Goal: Transaction & Acquisition: Purchase product/service

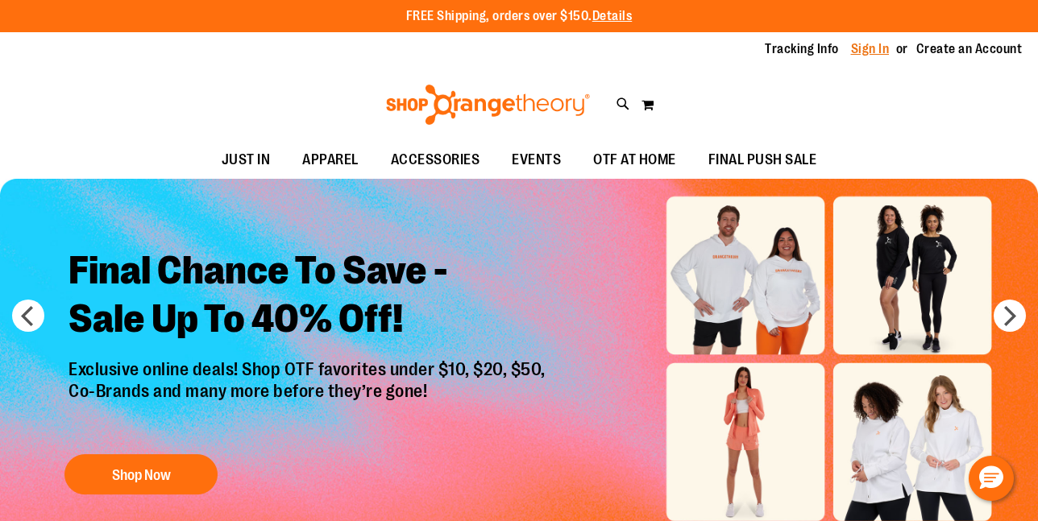
type input "**********"
click at [868, 51] on link "Sign In" at bounding box center [870, 49] width 39 height 18
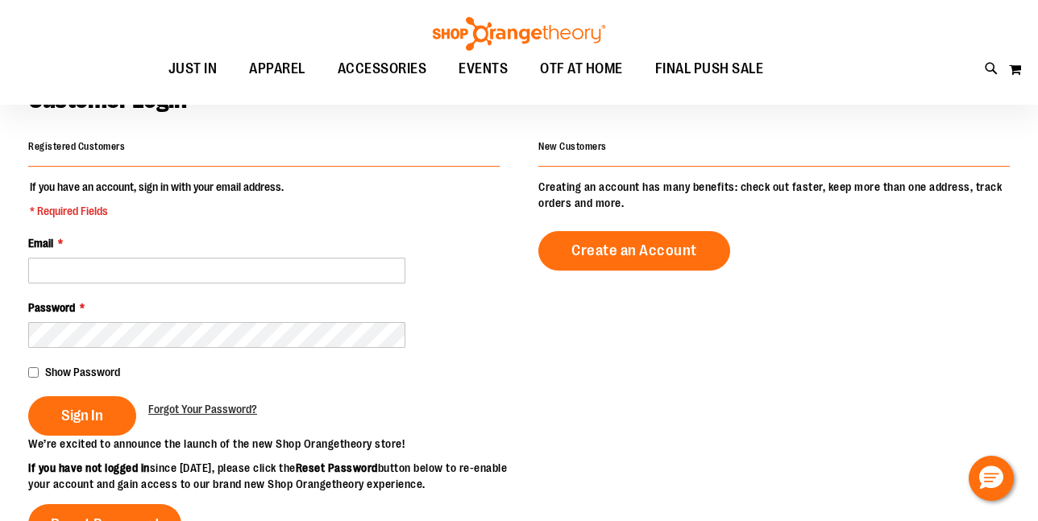
scroll to position [116, 0]
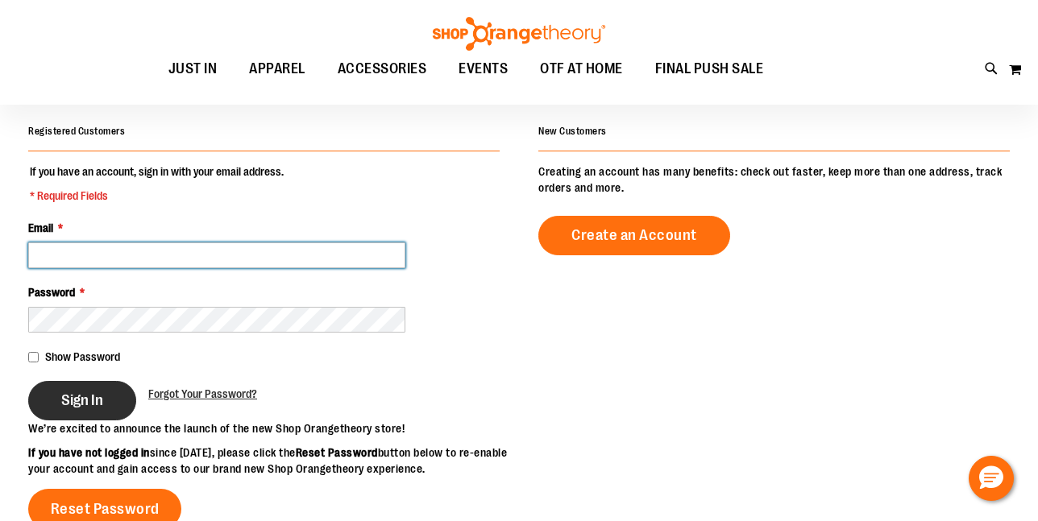
type input "**********"
click at [66, 400] on span "Sign In" at bounding box center [82, 401] width 42 height 18
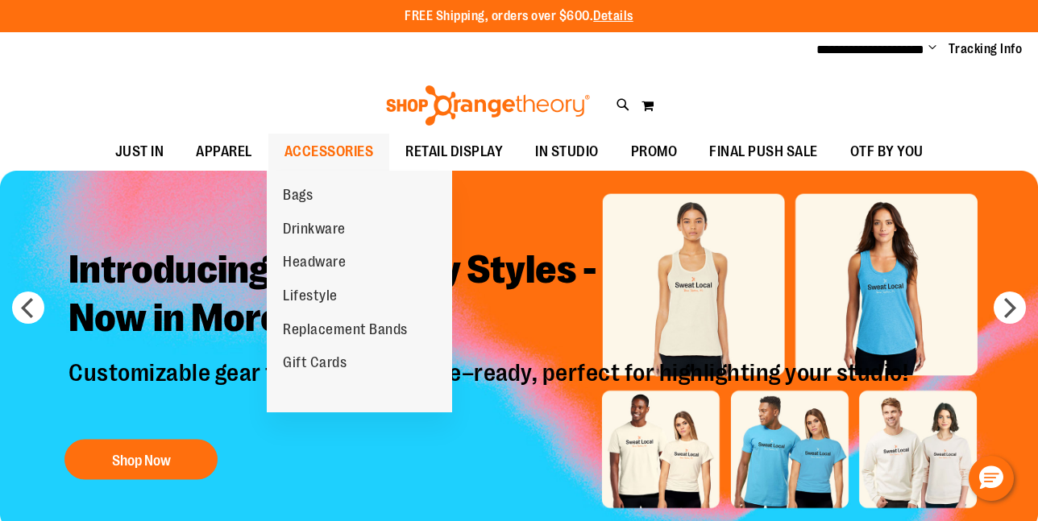
type input "**********"
click at [323, 144] on span "ACCESSORIES" at bounding box center [328, 152] width 89 height 36
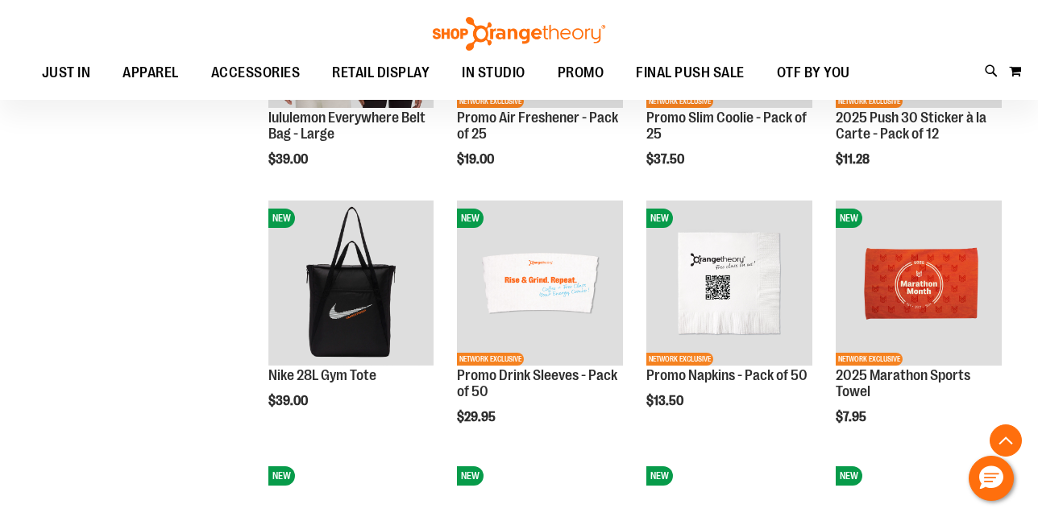
scroll to position [985, 0]
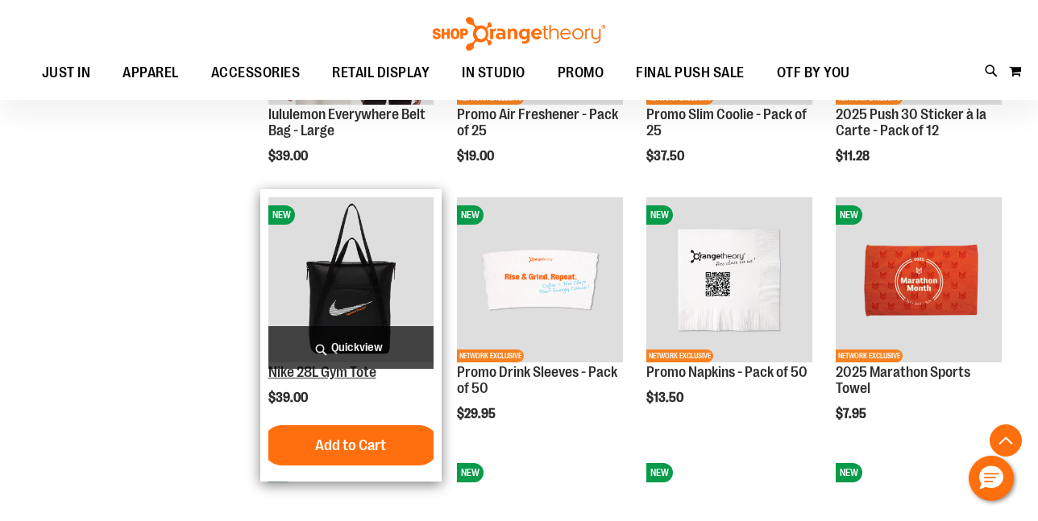
type input "**********"
click at [342, 378] on link "Nike 28L Gym Tote" at bounding box center [322, 372] width 108 height 16
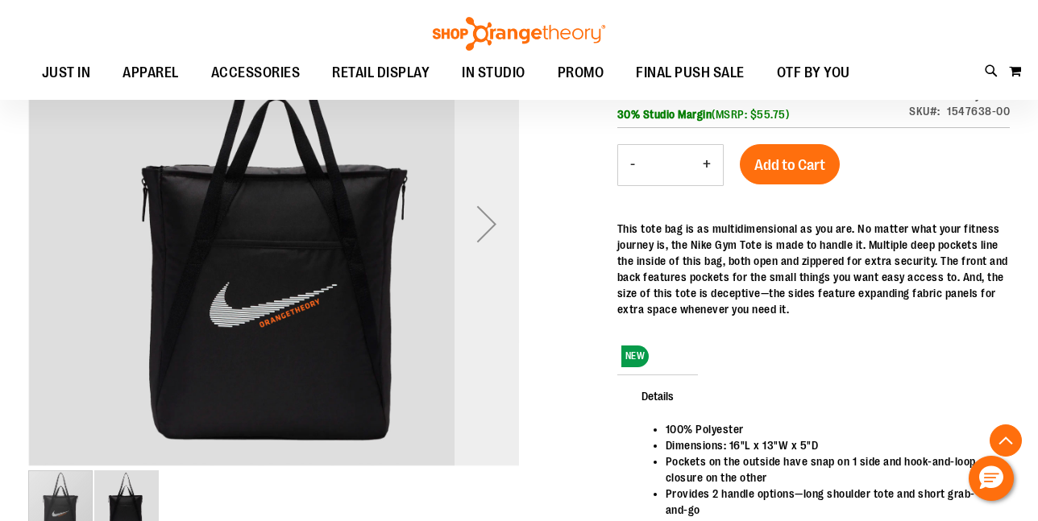
scroll to position [247, 0]
type input "**********"
click at [482, 230] on div "Next" at bounding box center [486, 223] width 64 height 64
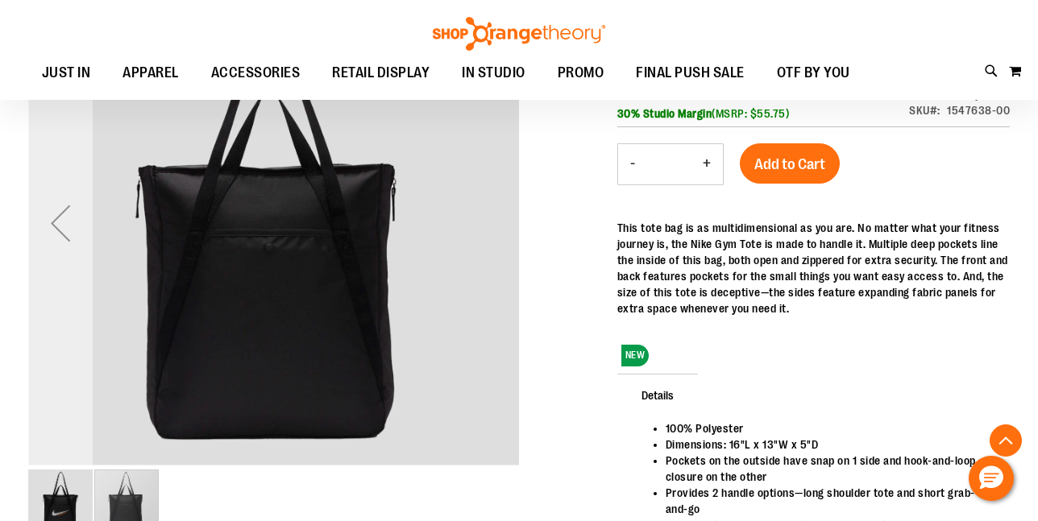
click at [57, 224] on div "Previous" at bounding box center [60, 223] width 64 height 64
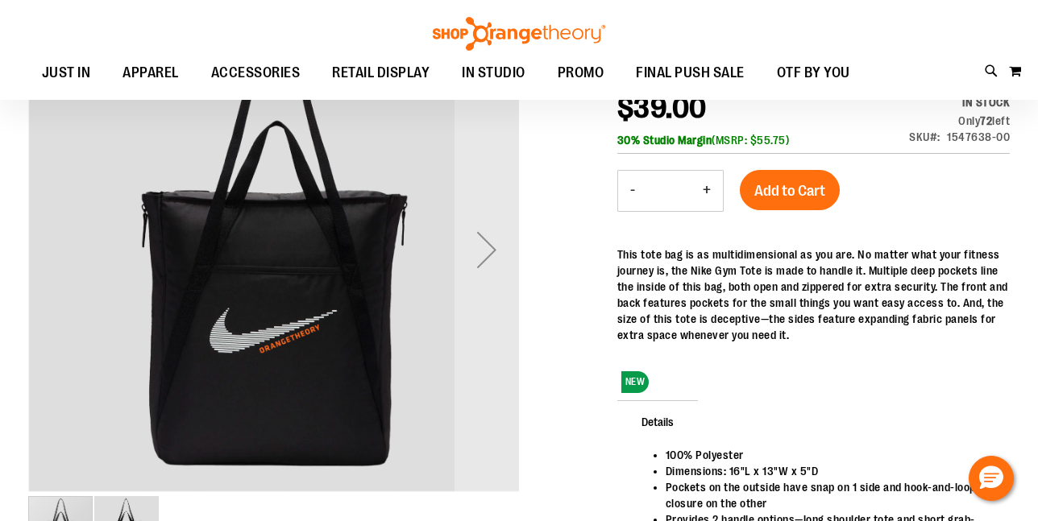
scroll to position [226, 0]
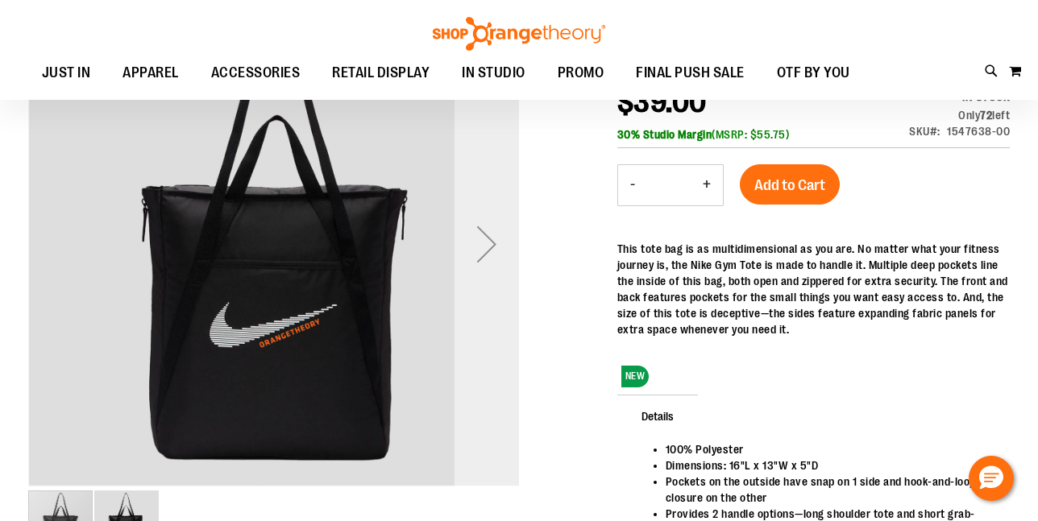
click at [486, 237] on div "Next" at bounding box center [486, 244] width 64 height 64
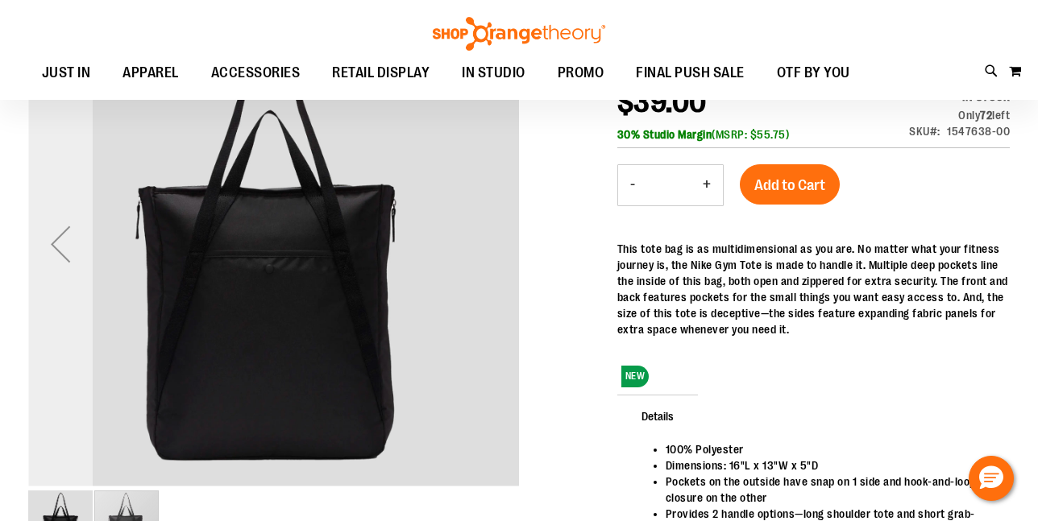
click at [48, 253] on div "Previous" at bounding box center [60, 244] width 64 height 64
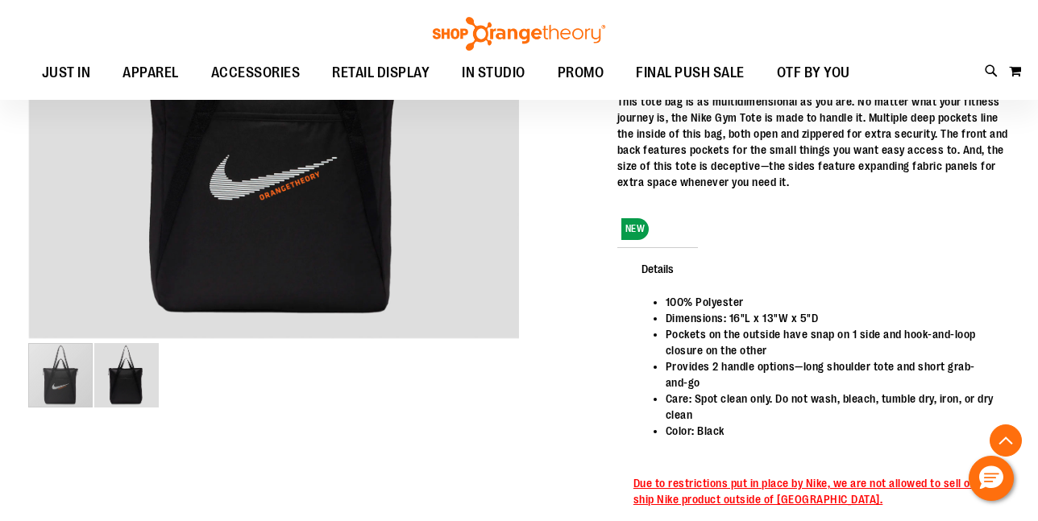
scroll to position [386, 0]
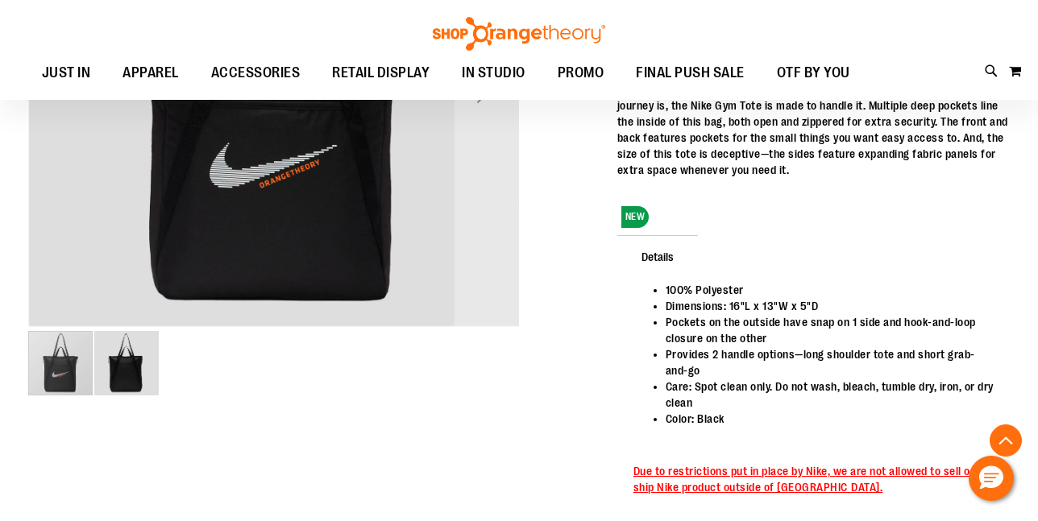
click at [131, 360] on img "image 2 of 2" at bounding box center [126, 363] width 64 height 64
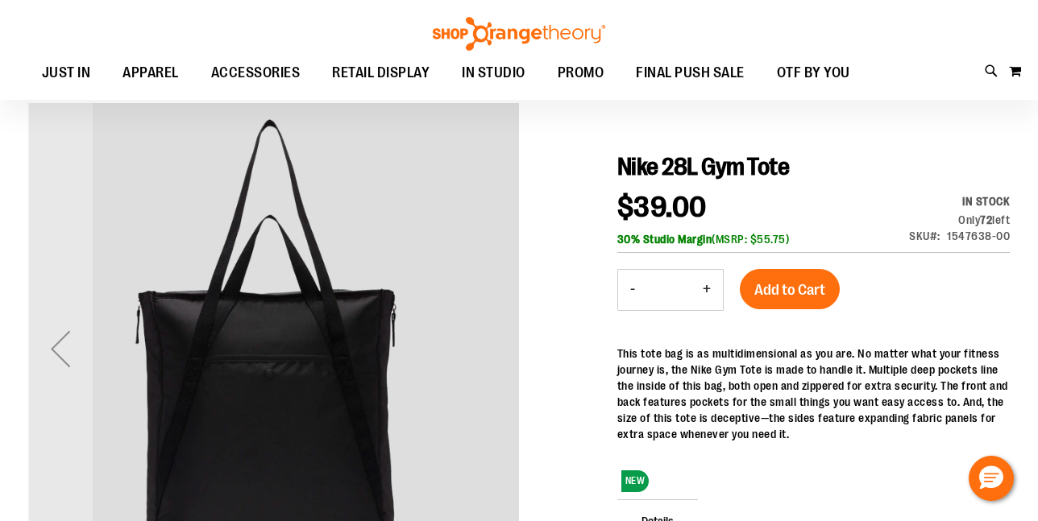
scroll to position [120, 0]
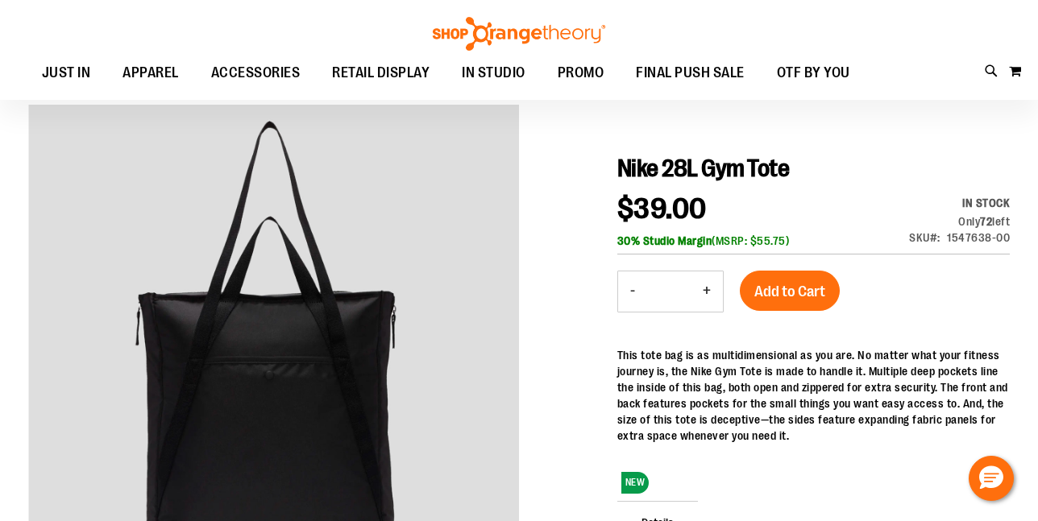
click at [707, 290] on button "+" at bounding box center [706, 292] width 32 height 40
type input "*"
click at [782, 293] on span "Add to Cart" at bounding box center [789, 292] width 71 height 18
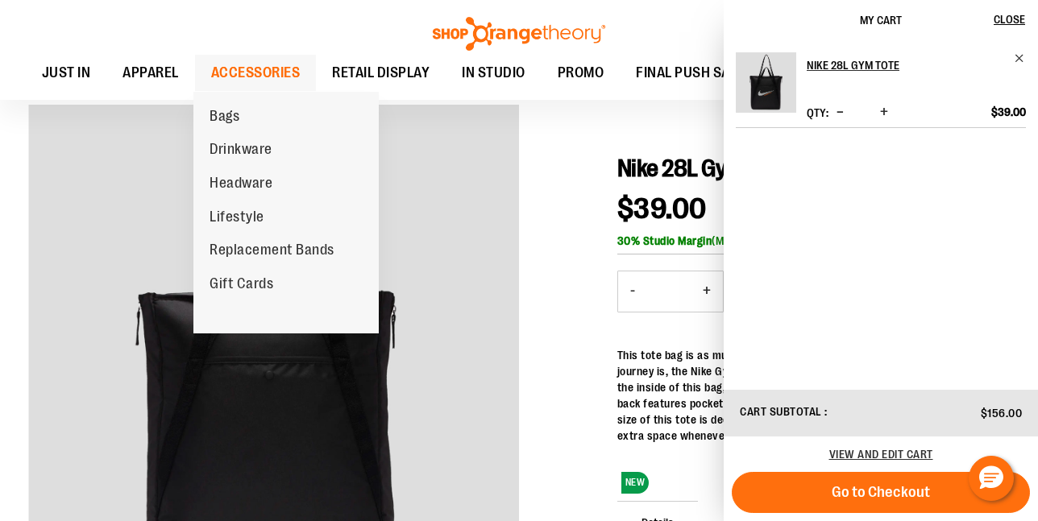
click at [241, 72] on span "ACCESSORIES" at bounding box center [255, 73] width 89 height 36
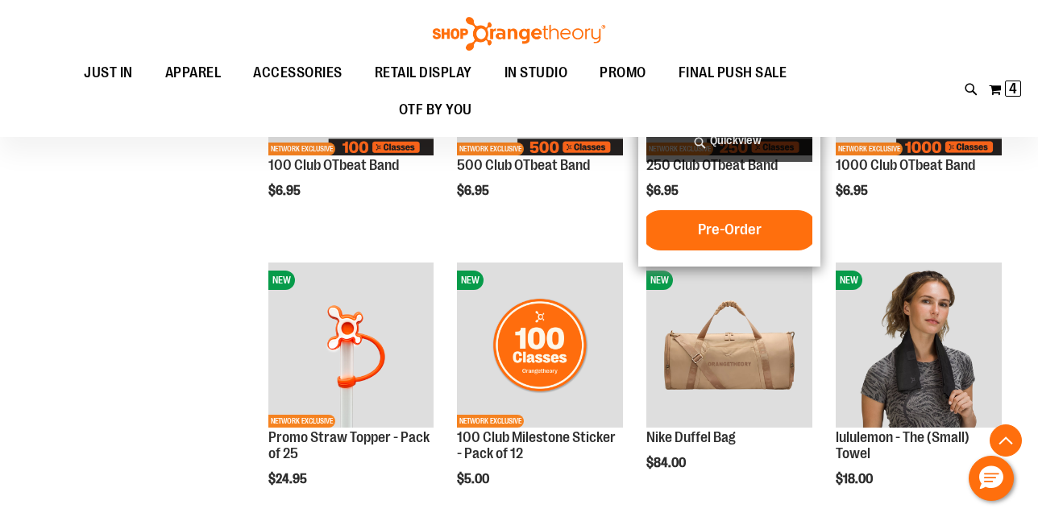
scroll to position [632, 0]
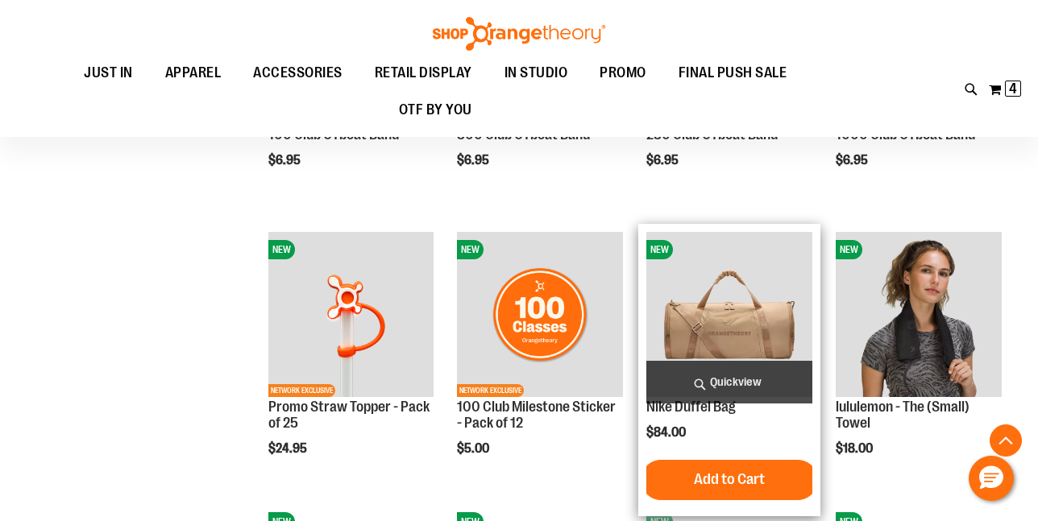
type input "**********"
click at [720, 321] on img "product" at bounding box center [729, 315] width 166 height 166
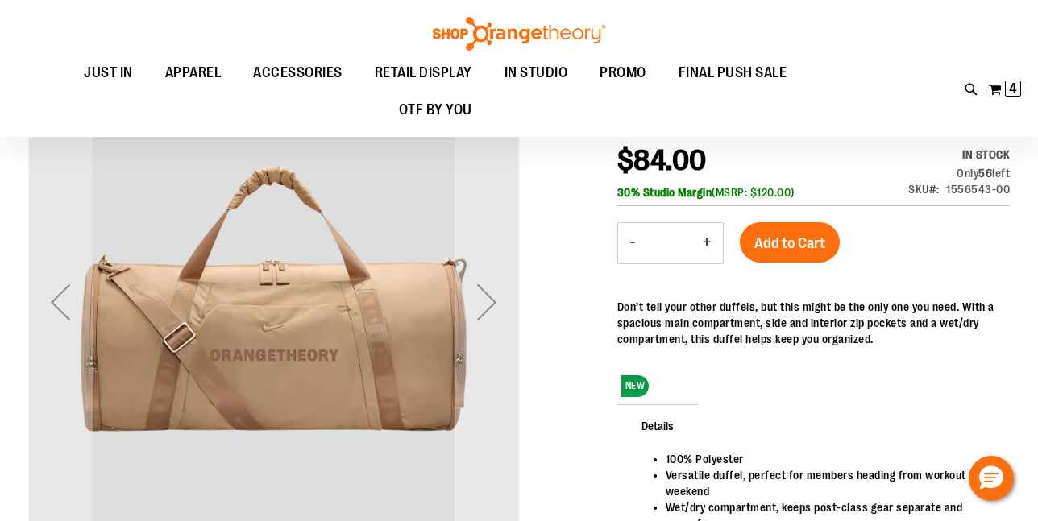
scroll to position [186, 0]
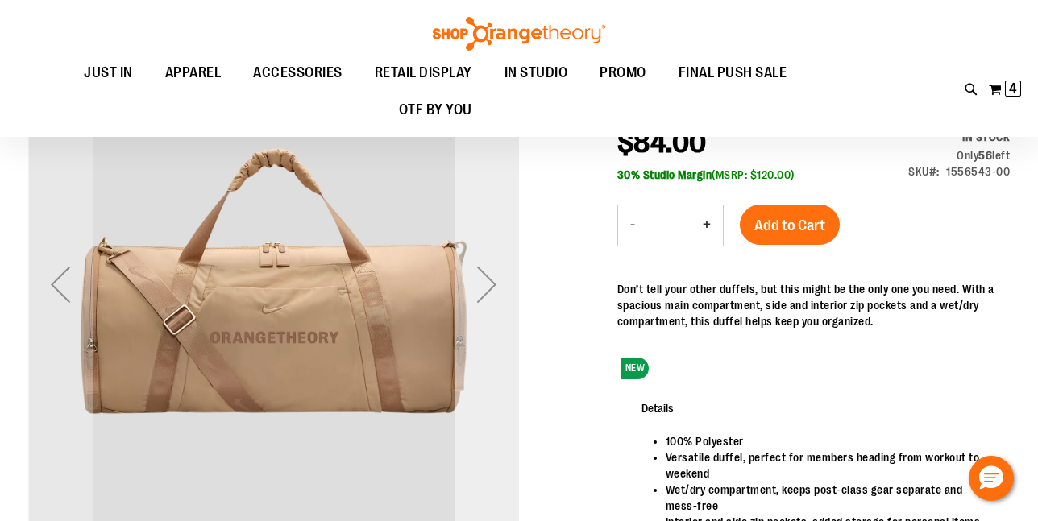
type input "**********"
click at [491, 280] on div "Next" at bounding box center [486, 284] width 64 height 64
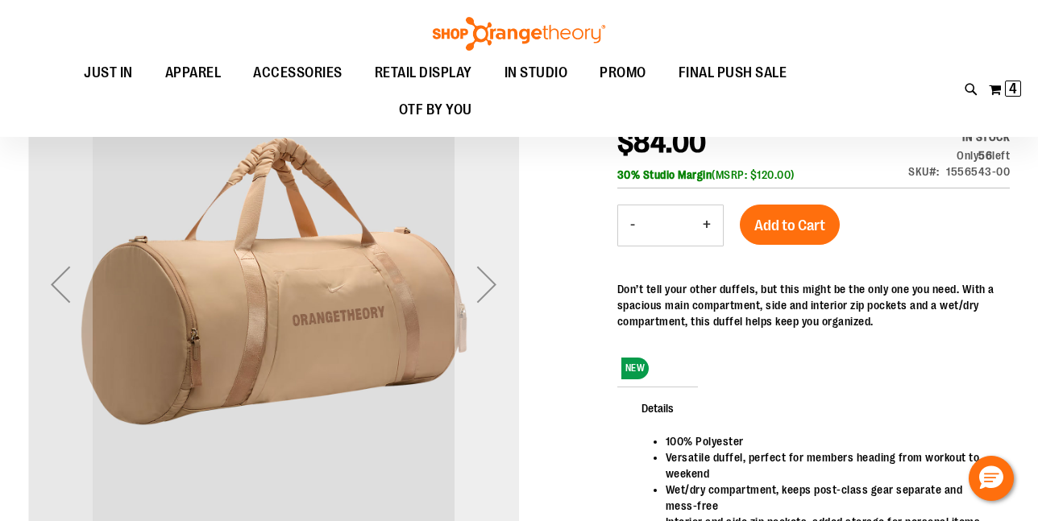
click at [486, 283] on div "Next" at bounding box center [486, 284] width 64 height 64
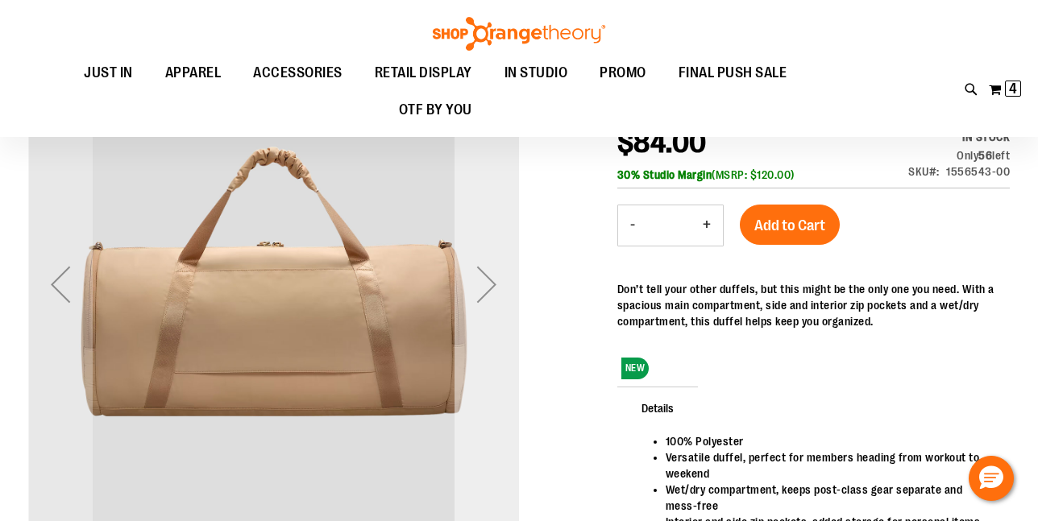
click at [489, 283] on div "Next" at bounding box center [486, 284] width 64 height 64
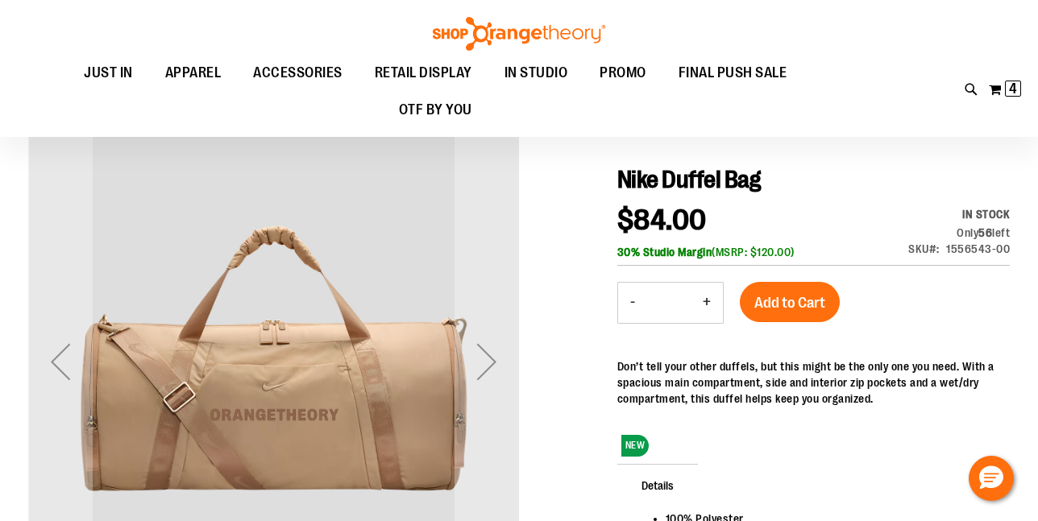
scroll to position [111, 0]
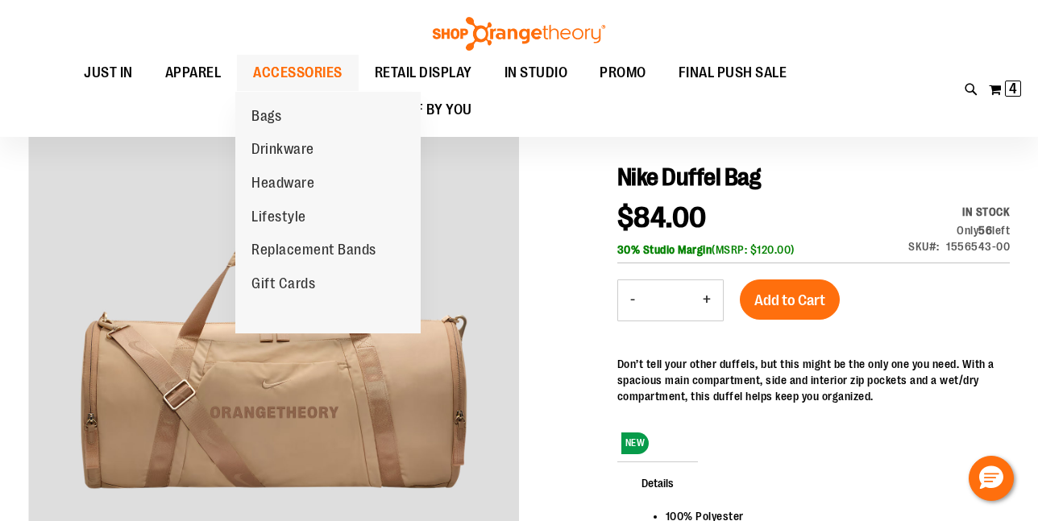
click at [288, 74] on span "ACCESSORIES" at bounding box center [297, 73] width 89 height 36
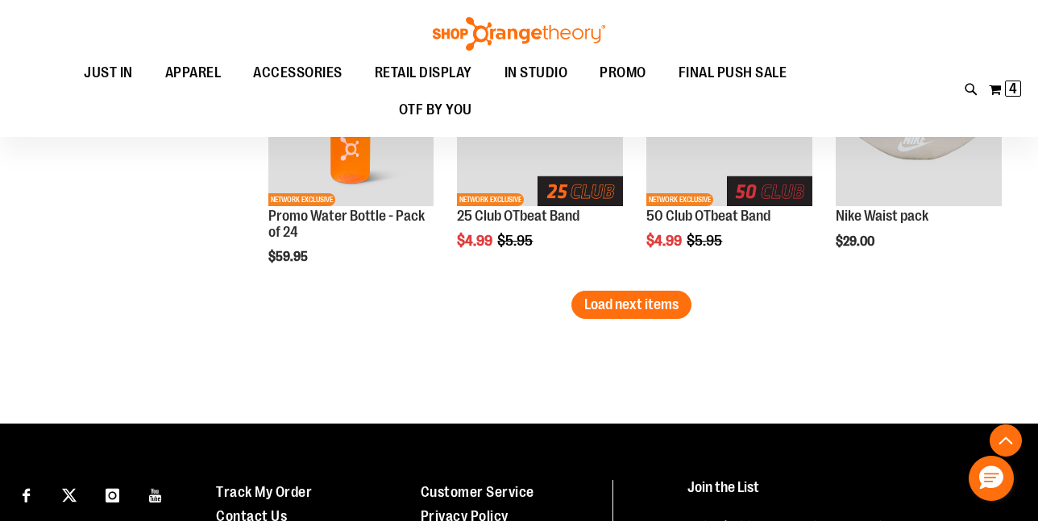
scroll to position [2340, 0]
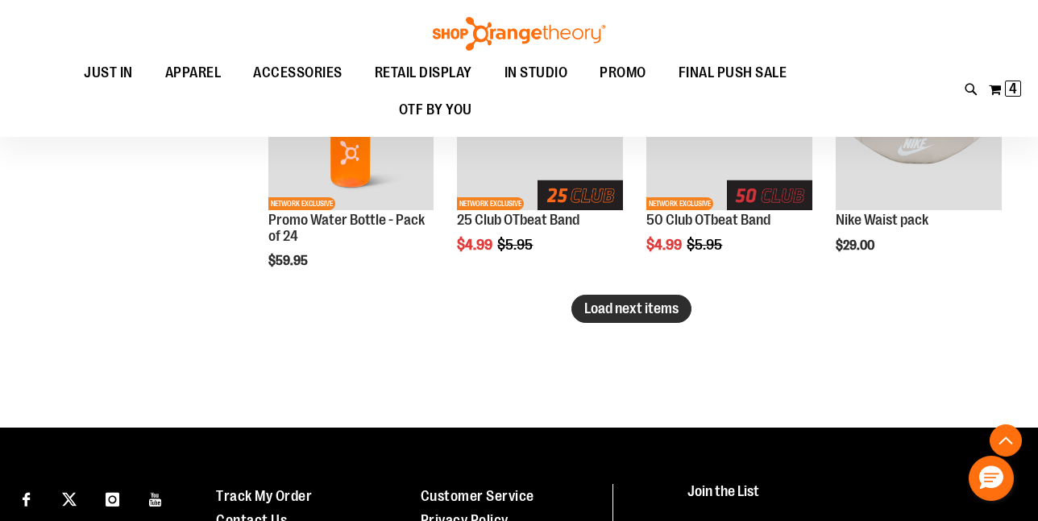
type input "**********"
click at [645, 303] on span "Load next items" at bounding box center [631, 309] width 94 height 16
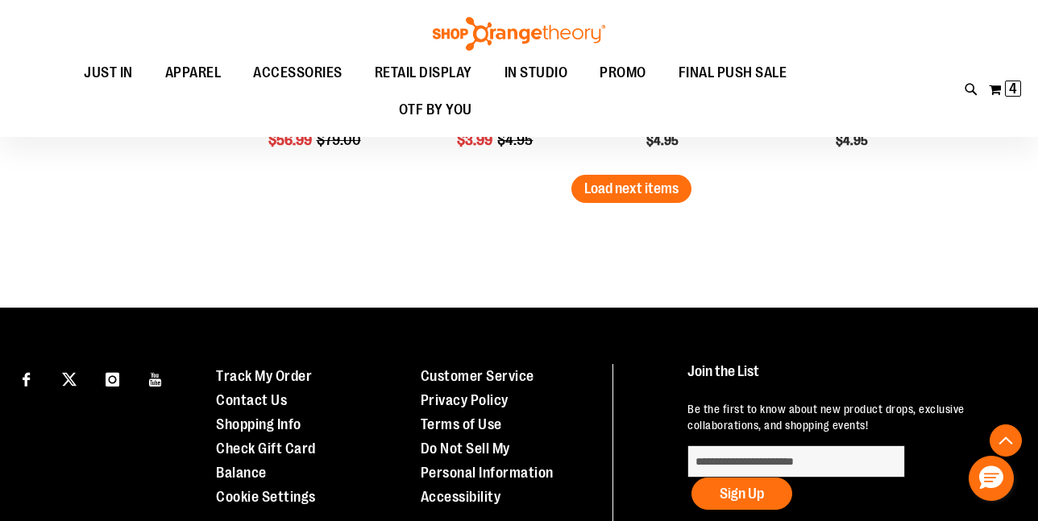
scroll to position [3235, 0]
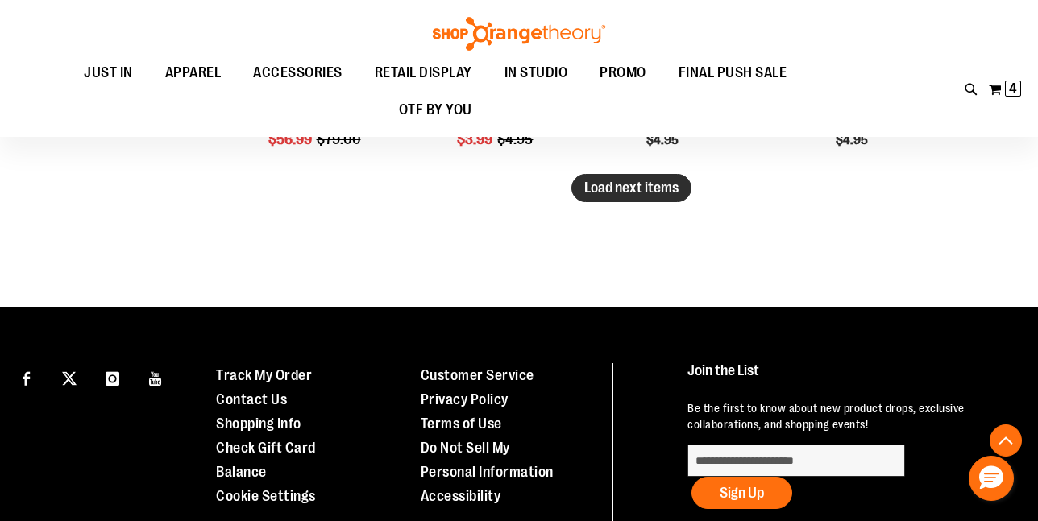
click at [653, 193] on span "Load next items" at bounding box center [631, 188] width 94 height 16
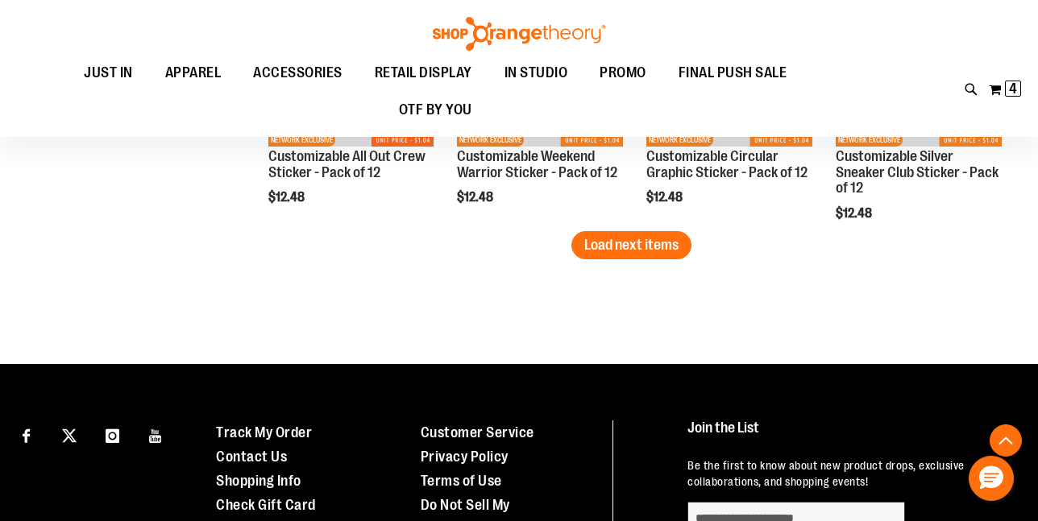
scroll to position [3954, 0]
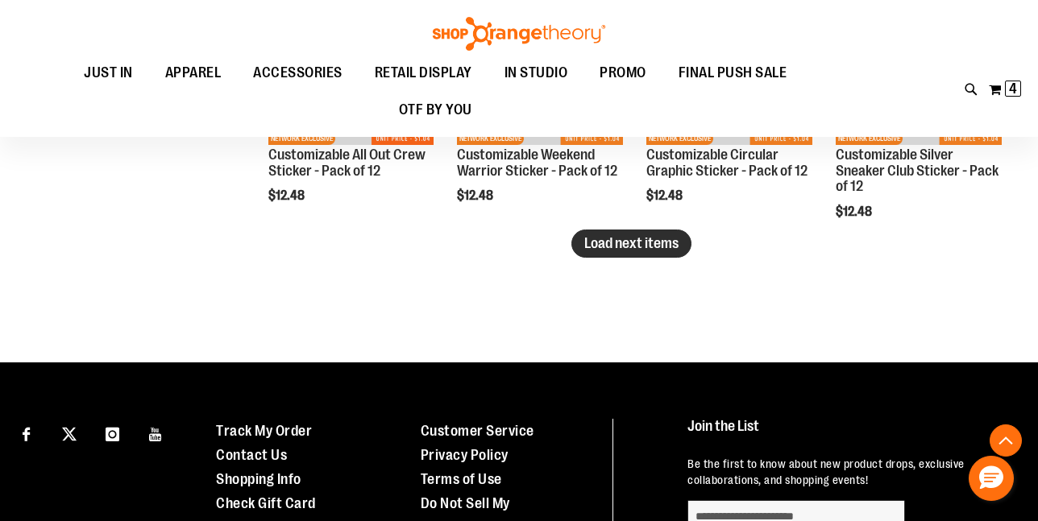
click at [654, 251] on button "Load next items" at bounding box center [631, 244] width 120 height 28
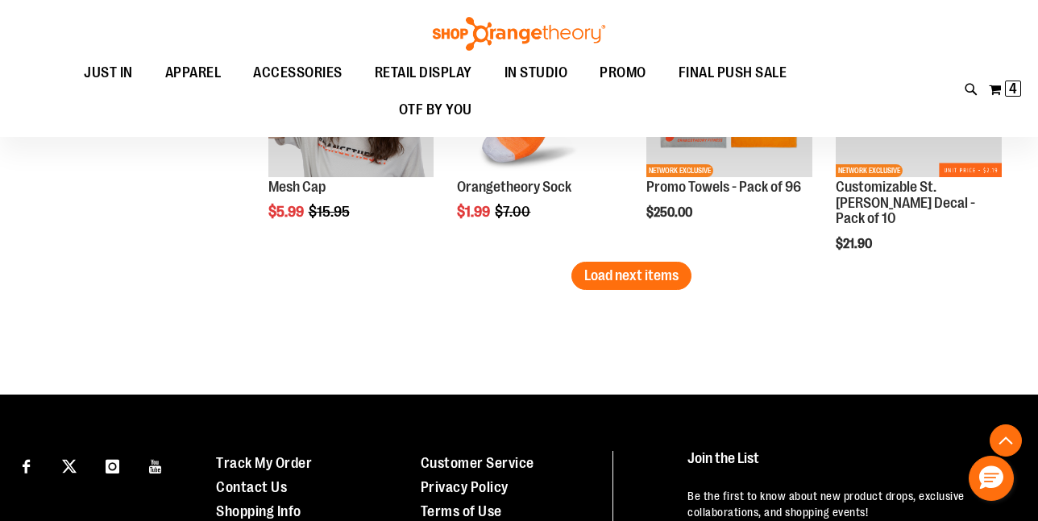
scroll to position [4706, 0]
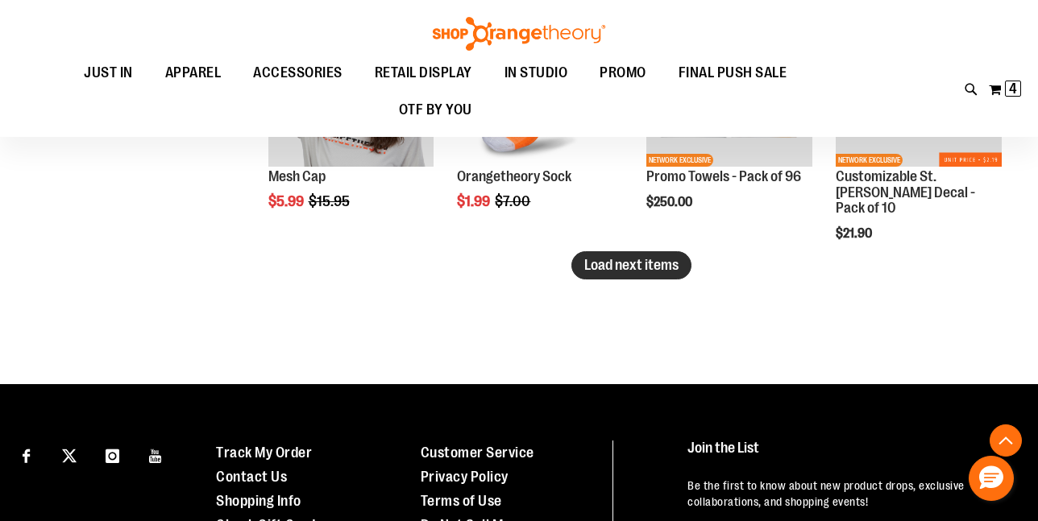
click at [627, 264] on span "Load next items" at bounding box center [631, 265] width 94 height 16
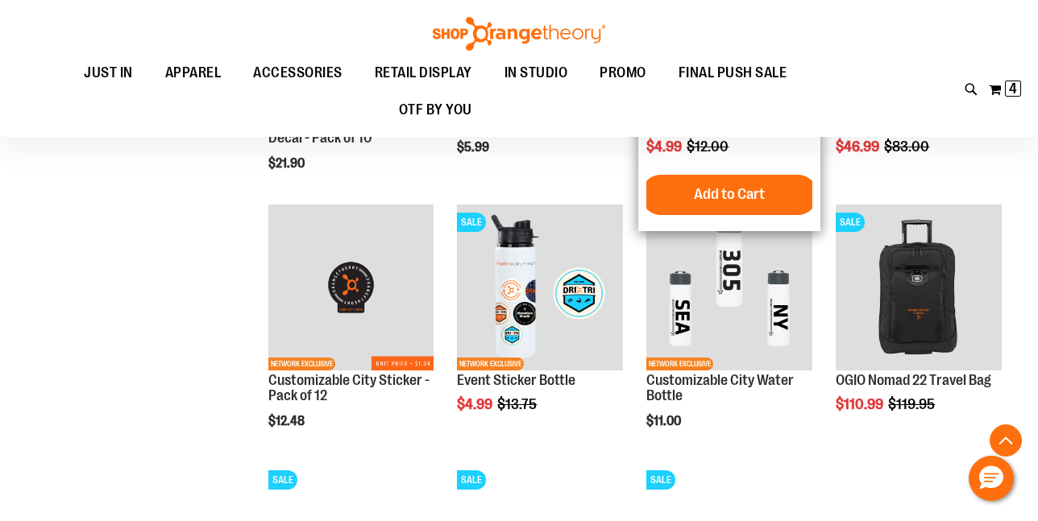
scroll to position [5028, 0]
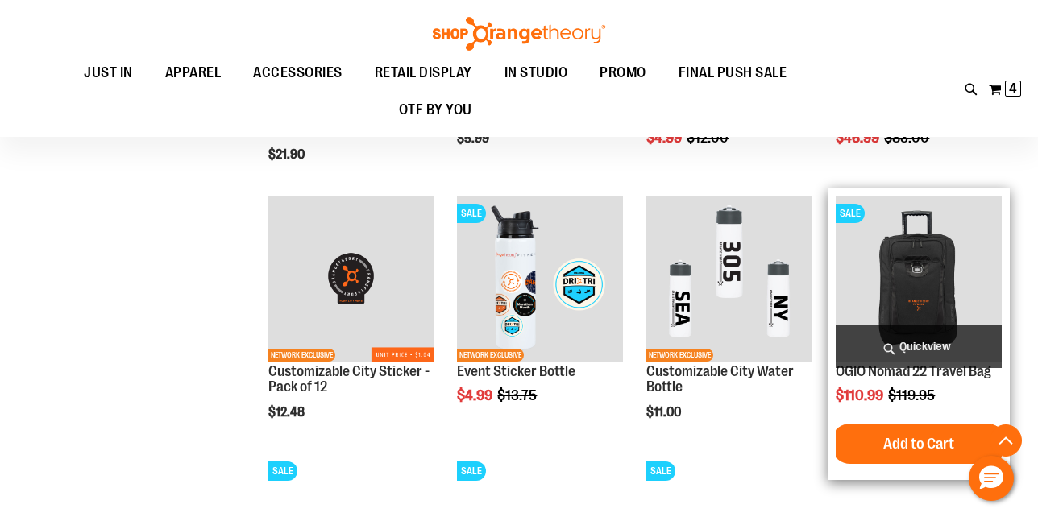
click at [926, 280] on img "product" at bounding box center [919, 279] width 166 height 166
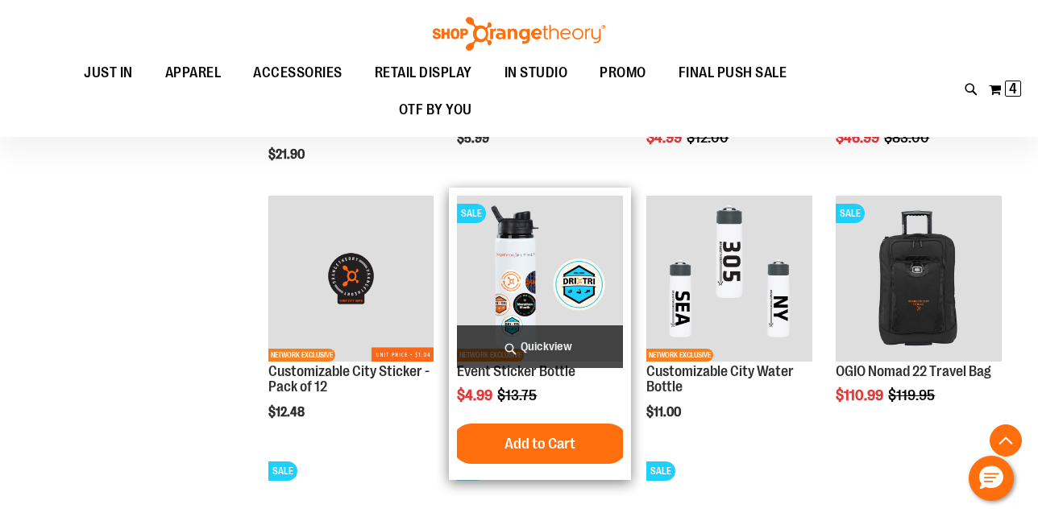
scroll to position [5093, 0]
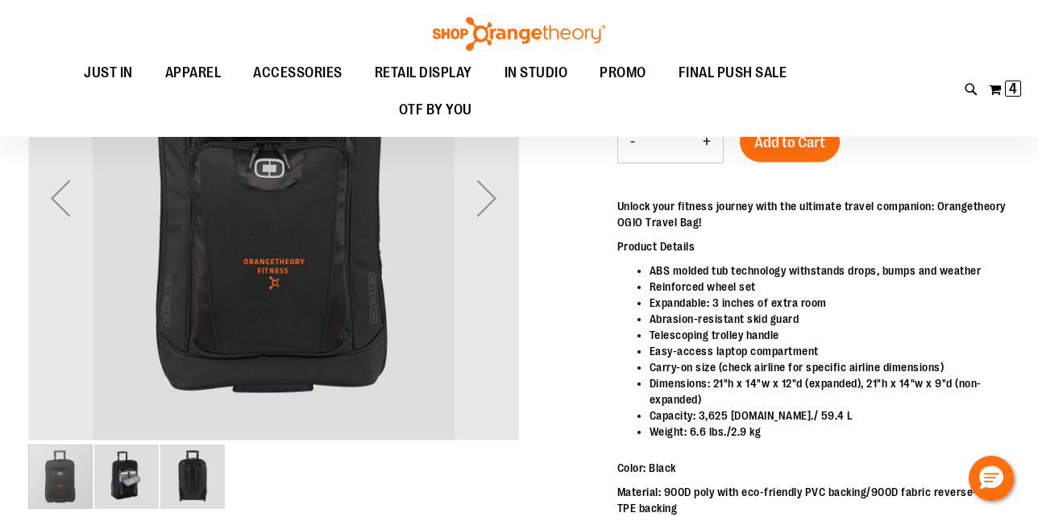
scroll to position [28, 0]
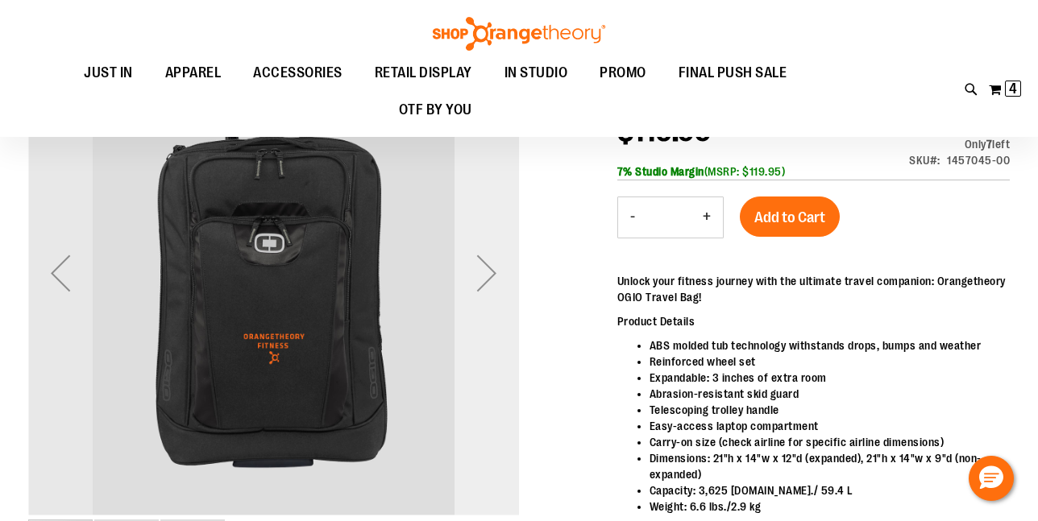
type input "**********"
click at [493, 274] on div "Next" at bounding box center [486, 273] width 64 height 64
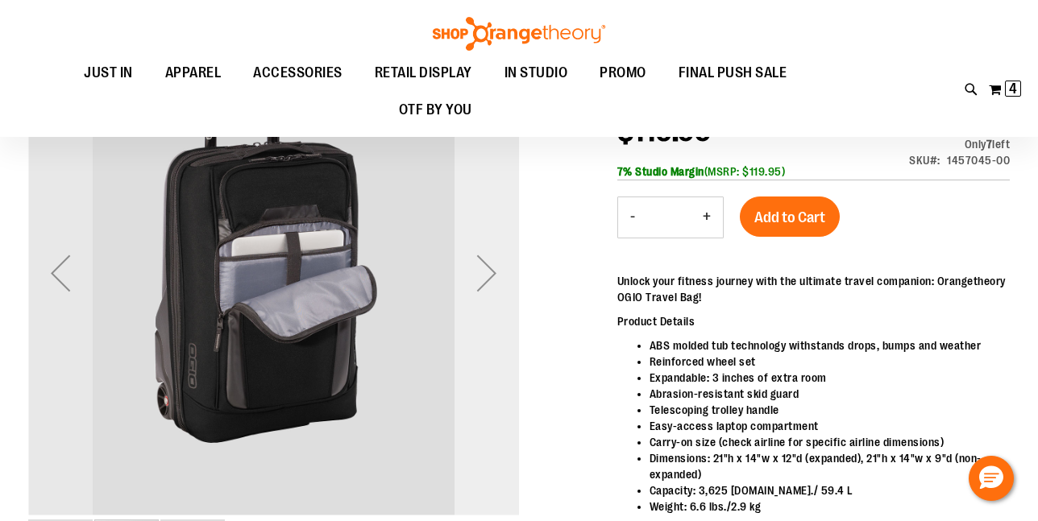
click at [493, 273] on div "Next" at bounding box center [486, 273] width 64 height 64
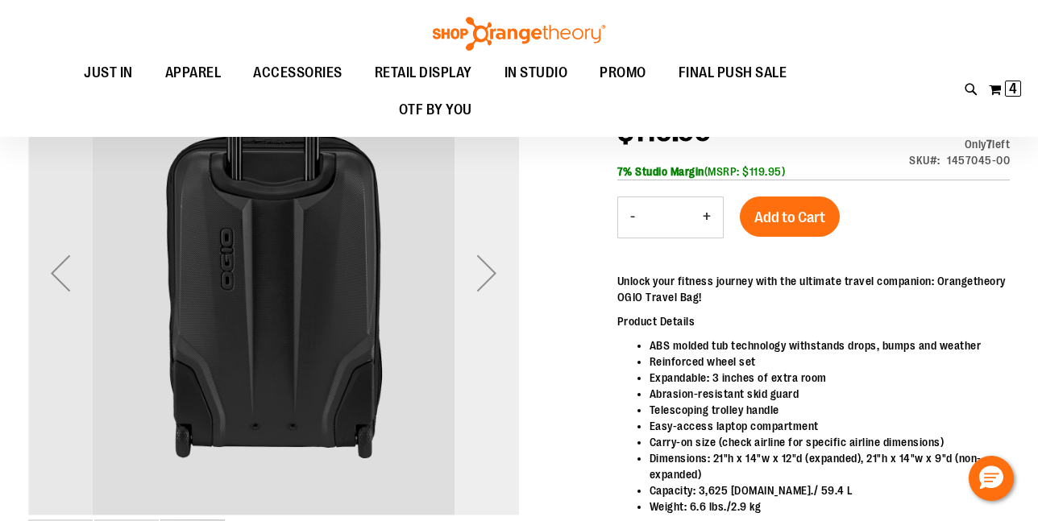
click at [493, 273] on div "Next" at bounding box center [486, 273] width 64 height 64
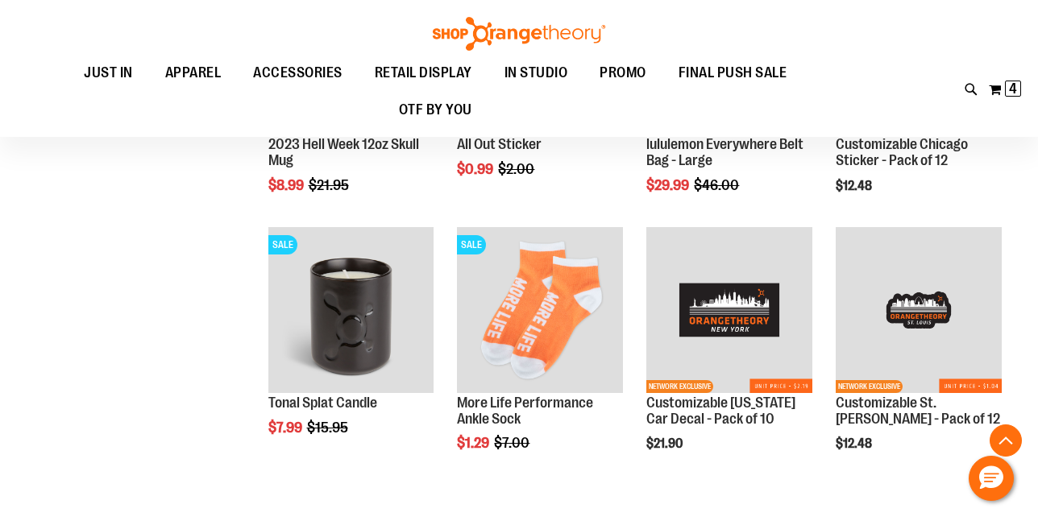
scroll to position [58, 0]
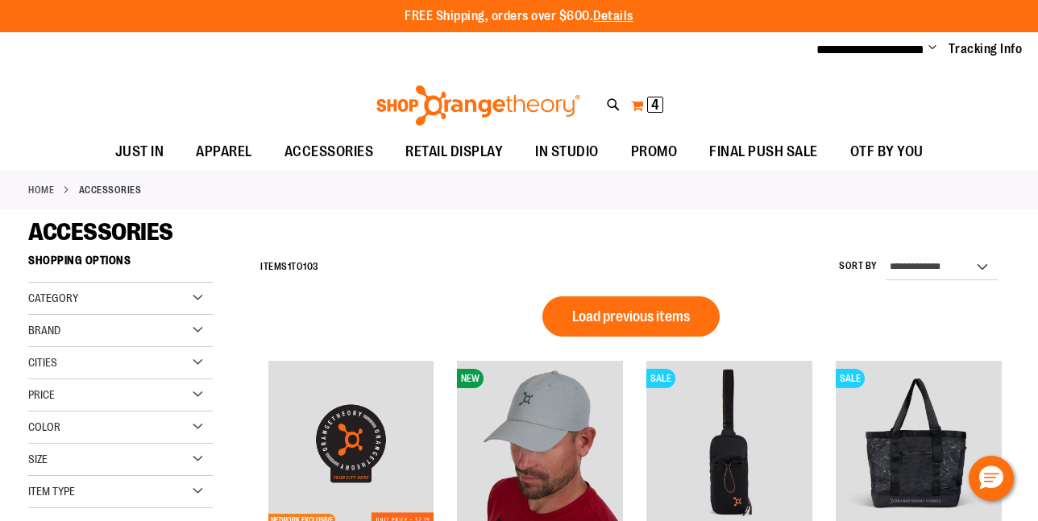
type input "**********"
click at [646, 106] on button "My Cart 4 4 items" at bounding box center [647, 106] width 34 height 26
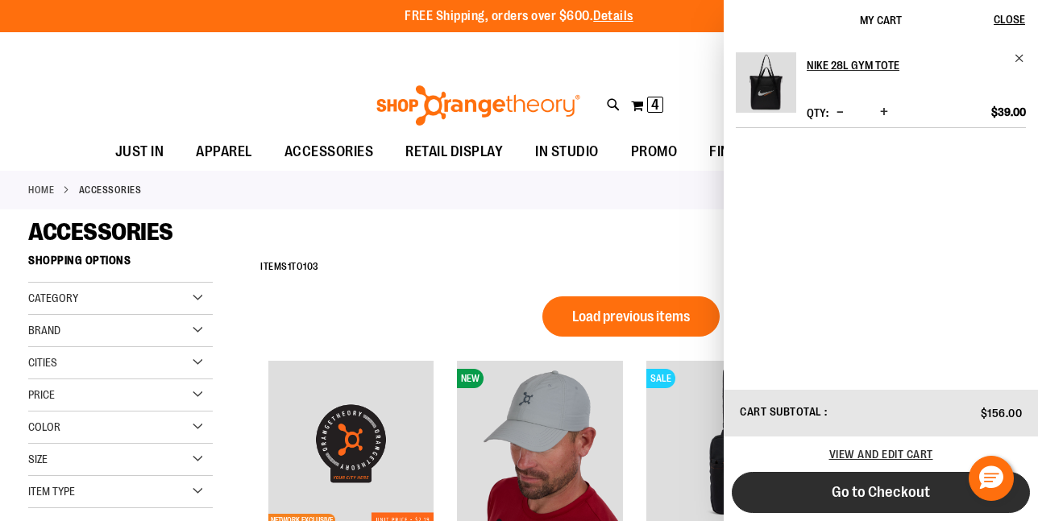
click at [927, 487] on span "Go to Checkout" at bounding box center [880, 492] width 98 height 18
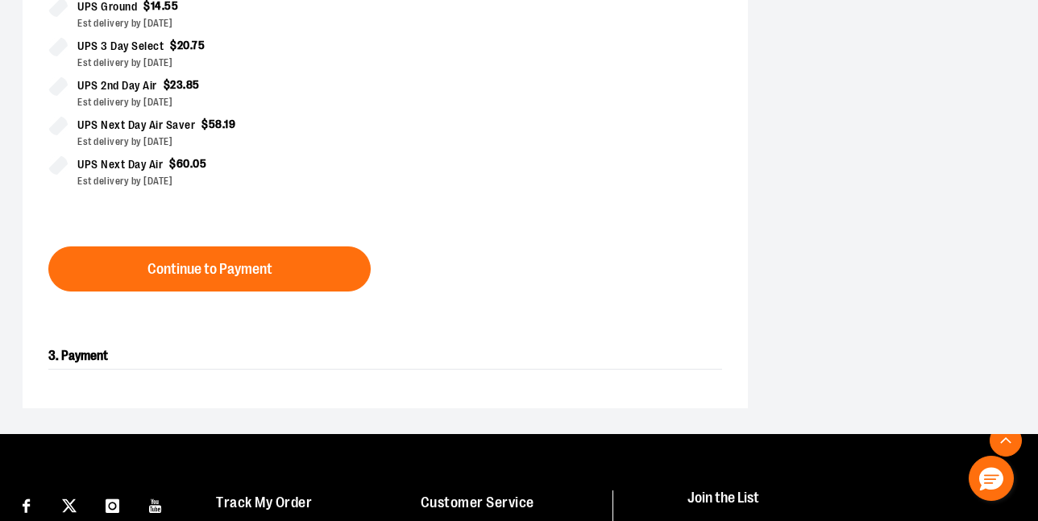
scroll to position [580, 0]
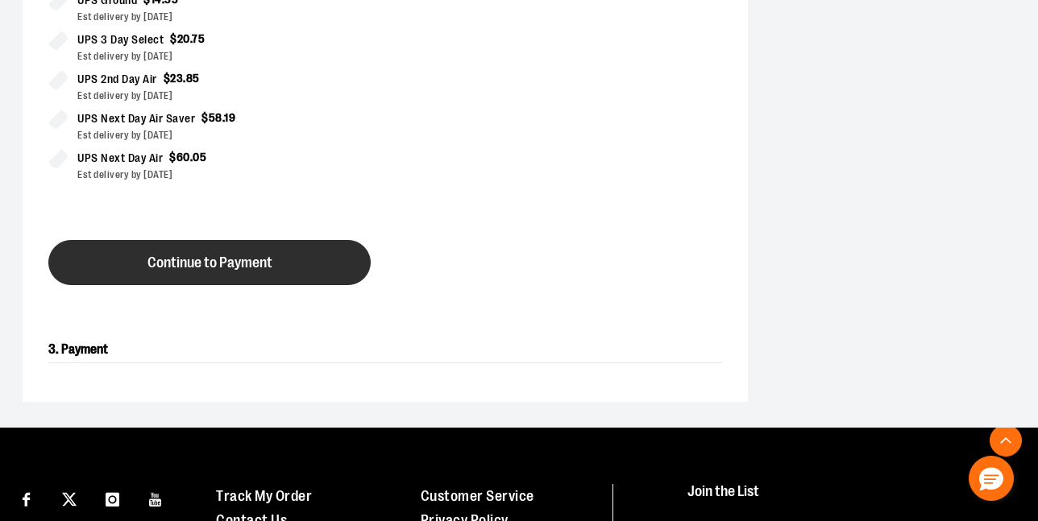
click at [243, 259] on span "Continue to Payment" at bounding box center [209, 262] width 125 height 15
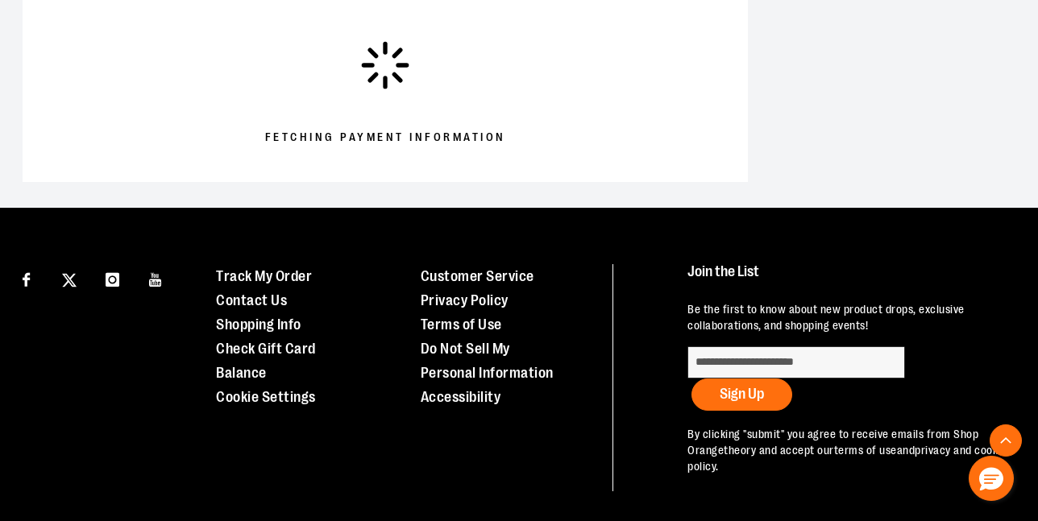
scroll to position [565, 0]
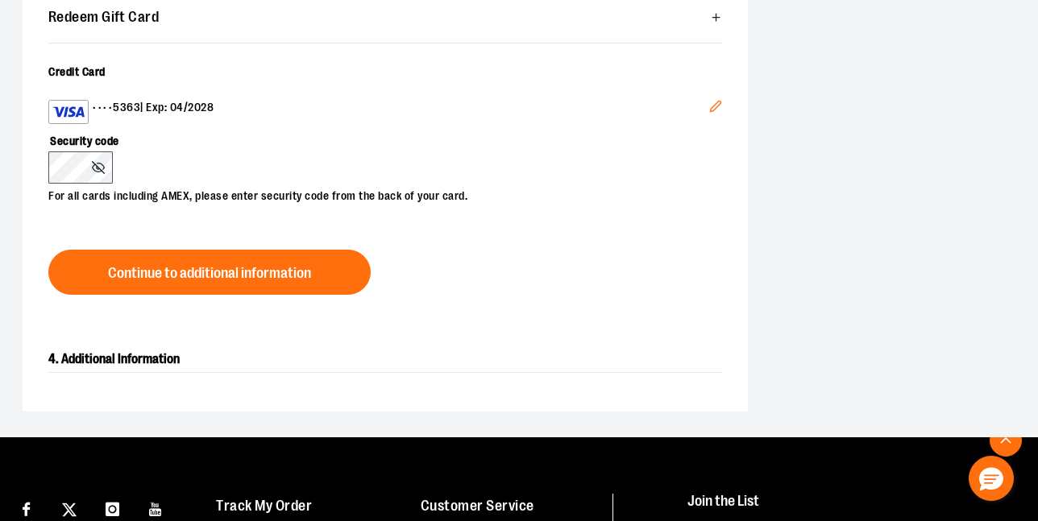
click at [711, 104] on icon "Edit" at bounding box center [715, 106] width 13 height 13
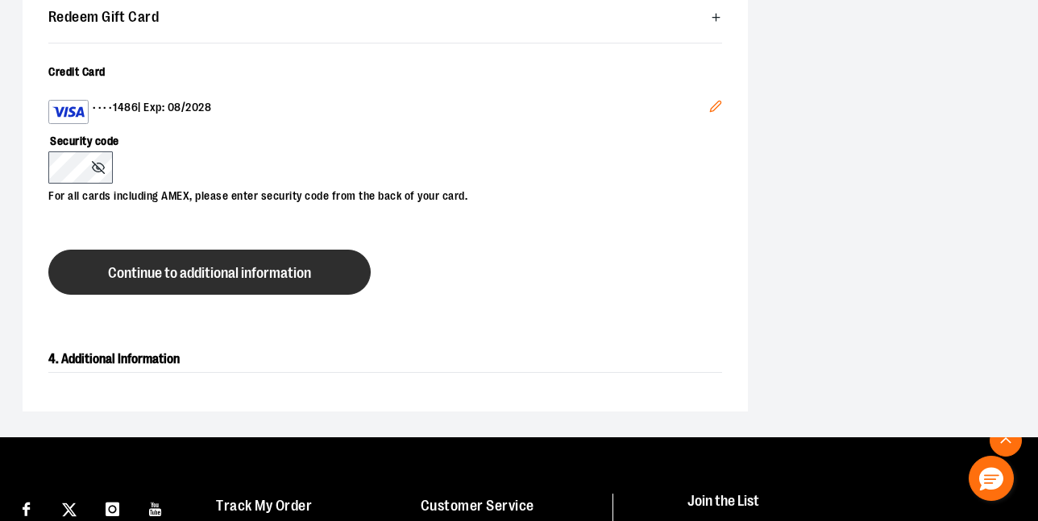
click at [92, 269] on button "Continue to additional information" at bounding box center [209, 272] width 322 height 45
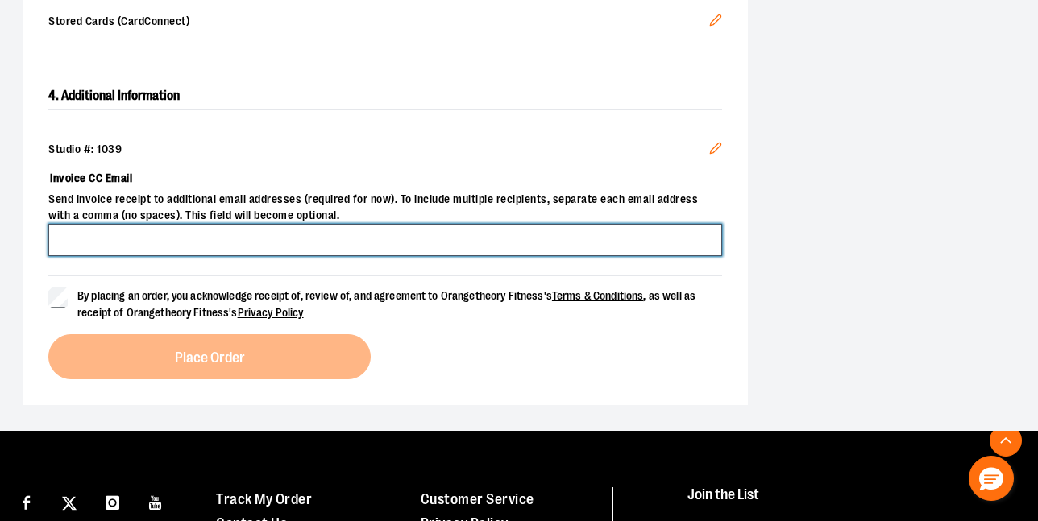
click at [107, 230] on input "Invoice CC Email" at bounding box center [385, 240] width 674 height 32
type input "**********"
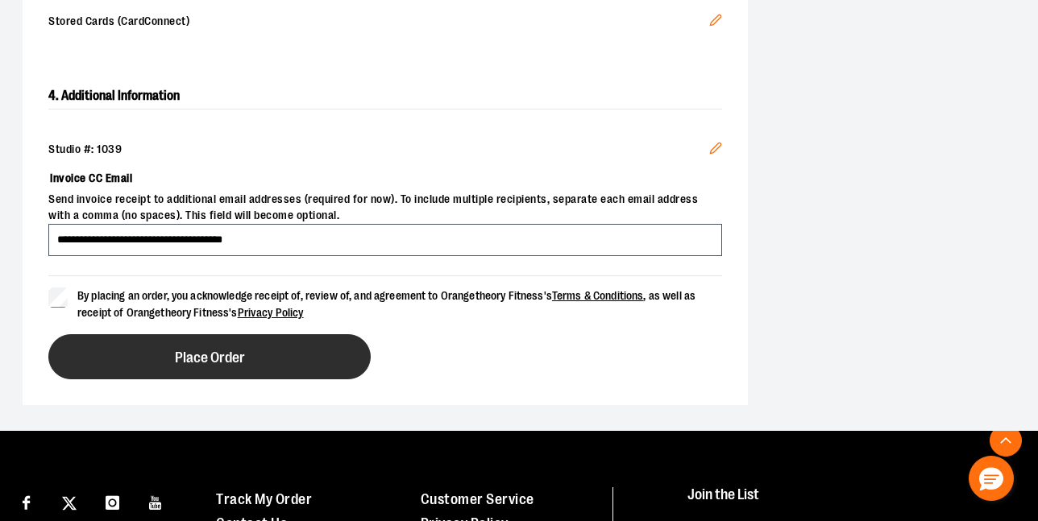
click at [177, 342] on button "Place Order" at bounding box center [209, 356] width 322 height 45
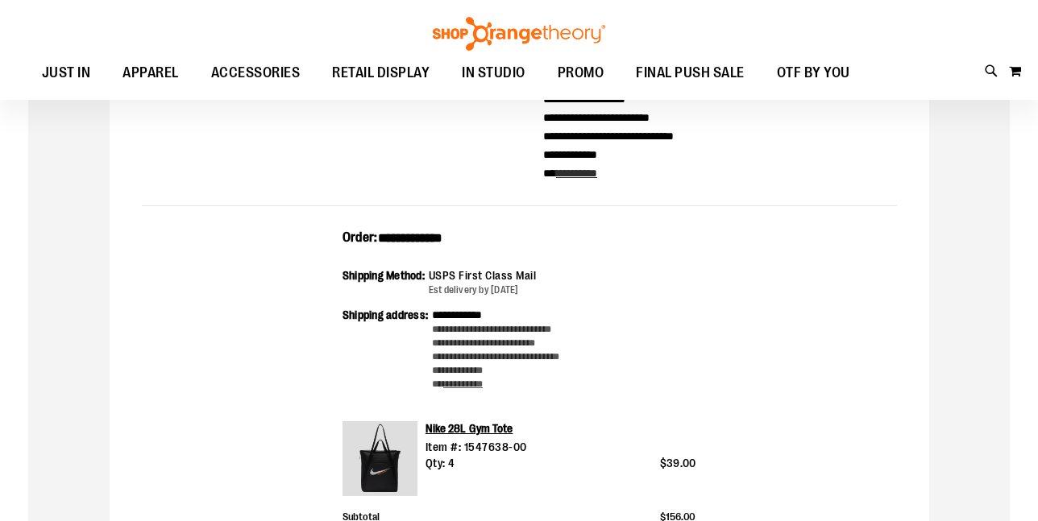
scroll to position [131, 0]
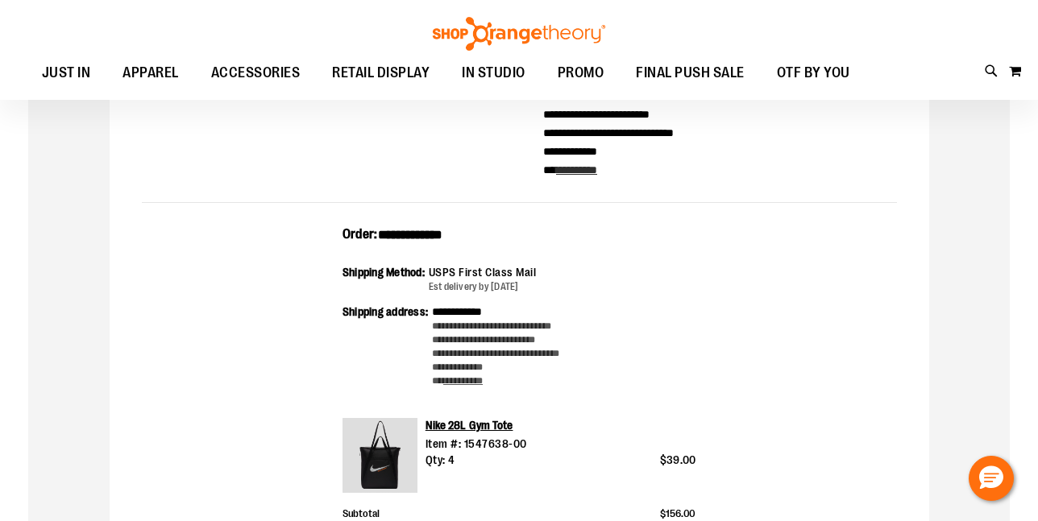
type input "**********"
click at [177, 342] on div "**********" at bounding box center [519, 423] width 755 height 395
